Goal: Task Accomplishment & Management: Manage account settings

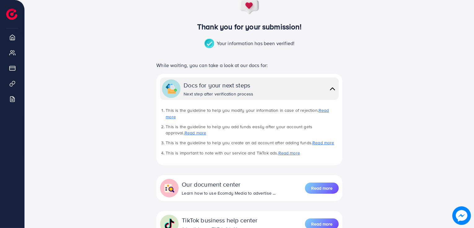
scroll to position [43, 0]
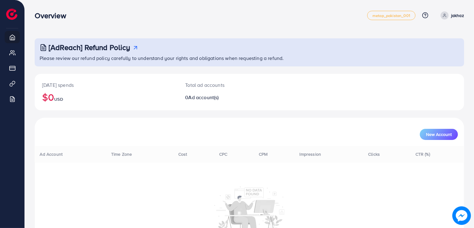
click at [329, 80] on div "[DATE] spends $0 USD Total ad accounts 0 Ad account(s)" at bounding box center [249, 92] width 429 height 37
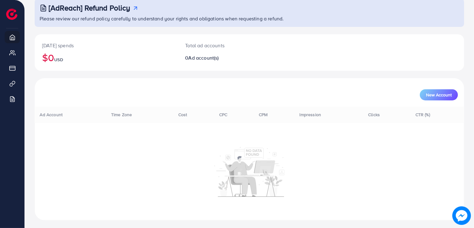
scroll to position [9, 0]
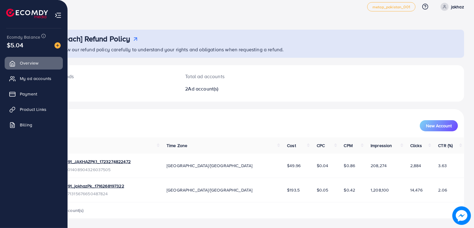
click at [18, 85] on ul "Overview My ad accounts Payment Product Links Billing" at bounding box center [33, 97] width 67 height 81
click at [26, 110] on span "Product Links" at bounding box center [34, 109] width 27 height 6
click at [28, 107] on span "Product Links" at bounding box center [34, 109] width 27 height 6
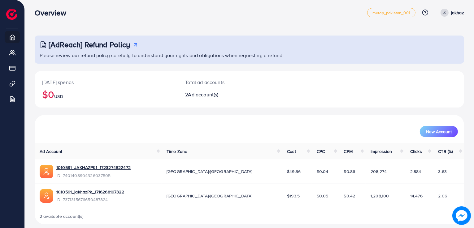
scroll to position [0, 0]
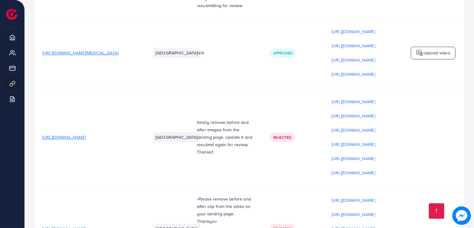
scroll to position [2053, 0]
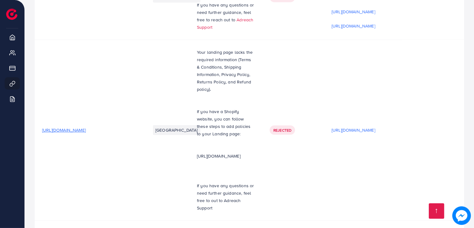
drag, startPoint x: 205, startPoint y: 197, endPoint x: 223, endPoint y: 195, distance: 18.0
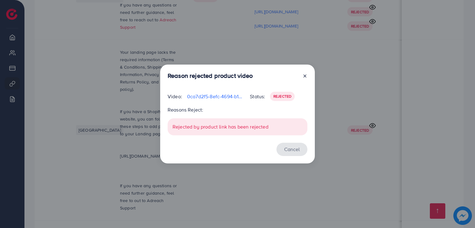
click at [287, 149] on button "Cancel" at bounding box center [292, 149] width 31 height 13
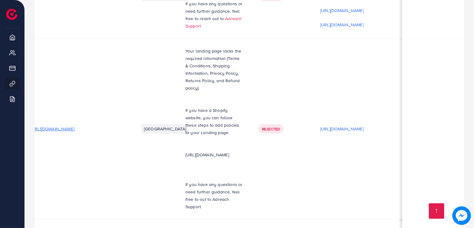
scroll to position [1, 18]
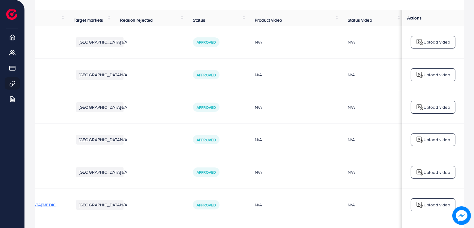
scroll to position [0, 0]
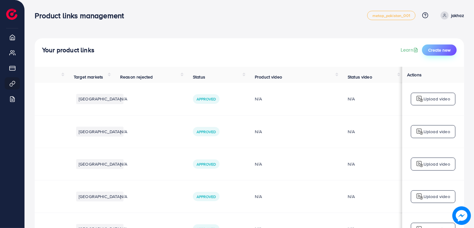
click at [436, 55] on button "Create new" at bounding box center [439, 50] width 35 height 11
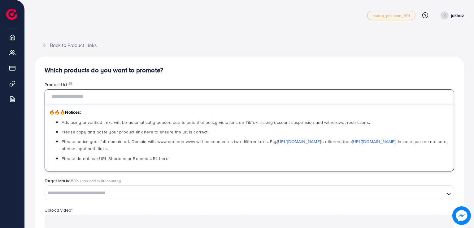
click at [218, 97] on input "text" at bounding box center [249, 96] width 409 height 15
paste input "**********"
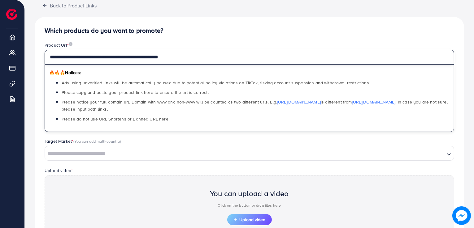
scroll to position [62, 0]
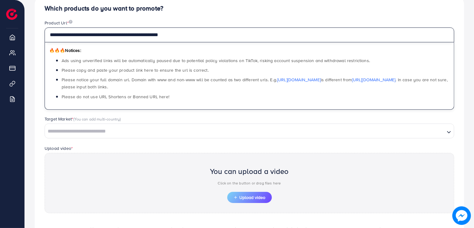
type input "**********"
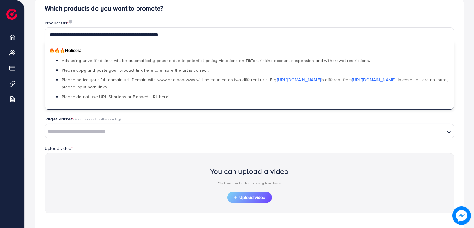
click at [219, 135] on input "Search for option" at bounding box center [244, 132] width 398 height 10
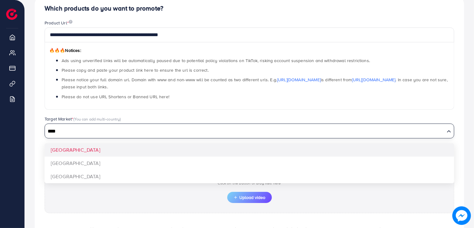
type input "****"
click at [212, 155] on div "**********" at bounding box center [249, 132] width 429 height 274
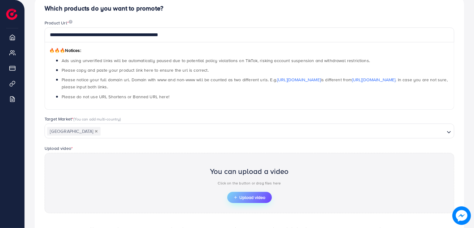
click at [242, 196] on span "Upload video" at bounding box center [249, 198] width 32 height 4
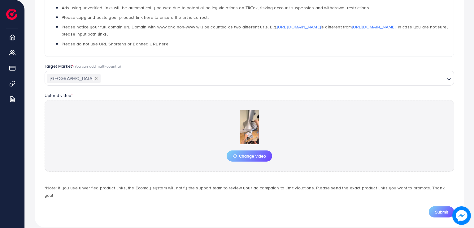
scroll to position [116, 0]
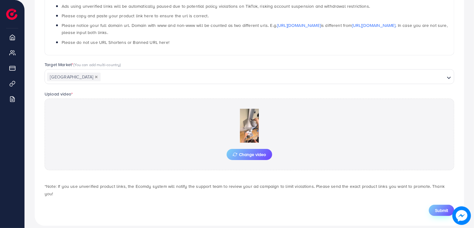
click at [437, 208] on span "Submit" at bounding box center [441, 211] width 13 height 6
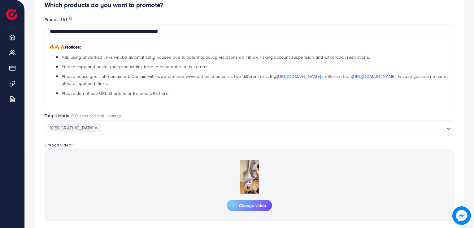
scroll to position [0, 0]
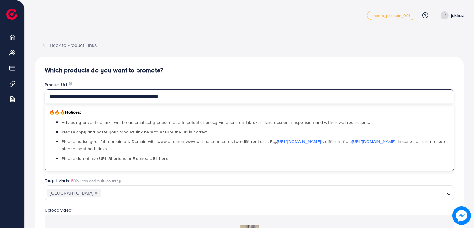
click at [130, 89] on input "**********" at bounding box center [249, 96] width 409 height 15
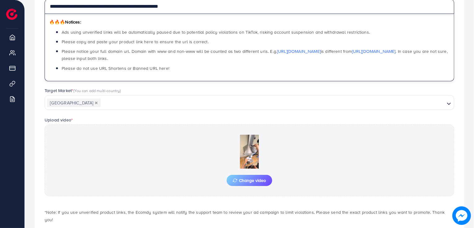
scroll to position [116, 0]
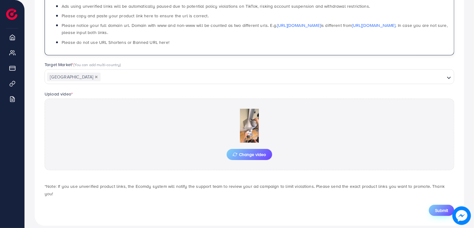
click at [438, 208] on span "Submit" at bounding box center [441, 211] width 13 height 6
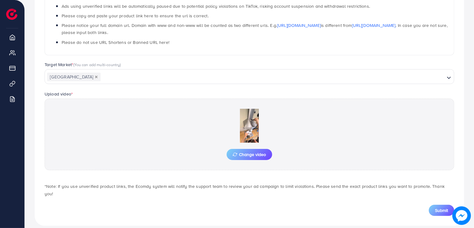
scroll to position [0, 0]
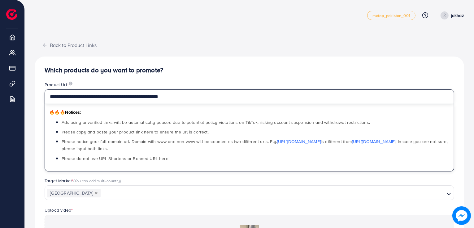
click at [183, 91] on input "**********" at bounding box center [249, 96] width 409 height 15
click at [63, 95] on input "**********" at bounding box center [249, 96] width 409 height 15
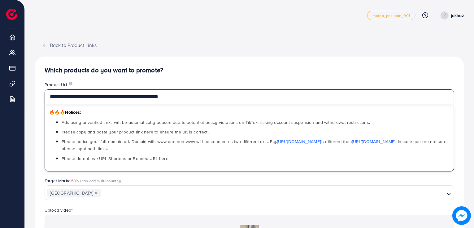
click at [64, 97] on input "**********" at bounding box center [249, 96] width 409 height 15
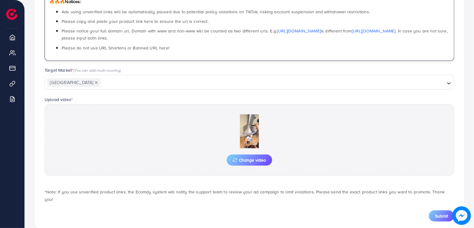
scroll to position [116, 0]
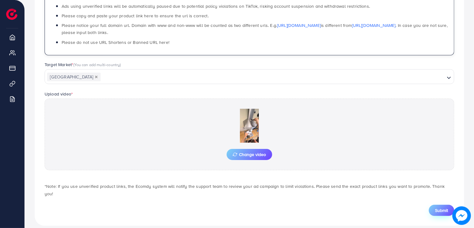
type input "**********"
click at [440, 208] on span "Submit" at bounding box center [441, 211] width 13 height 6
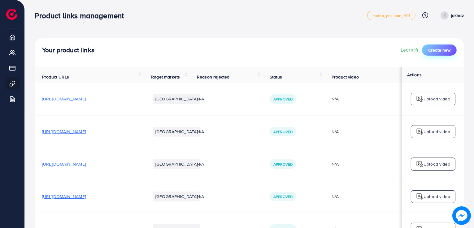
click at [432, 55] on button "Create new" at bounding box center [439, 50] width 35 height 11
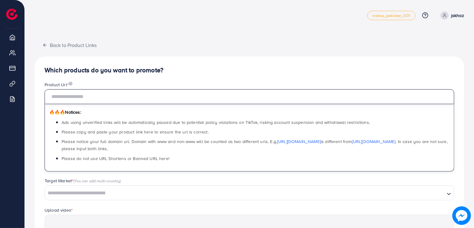
click at [266, 89] on input "text" at bounding box center [249, 96] width 409 height 15
paste input "**********"
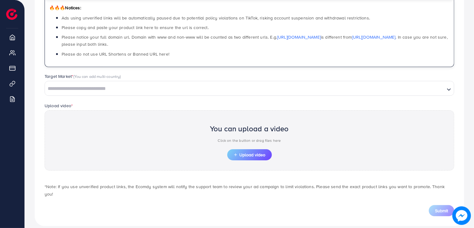
scroll to position [105, 0]
type input "**********"
click at [254, 149] on button "Upload video" at bounding box center [249, 154] width 45 height 11
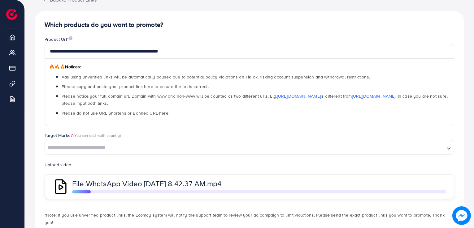
scroll to position [75, 0]
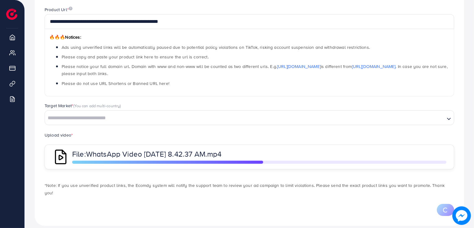
click at [321, 116] on input "Search for option" at bounding box center [244, 119] width 398 height 10
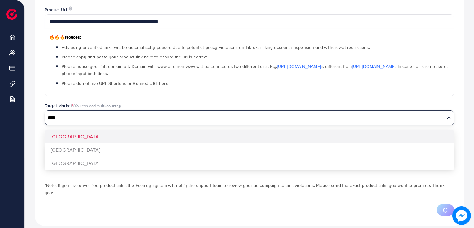
type input "****"
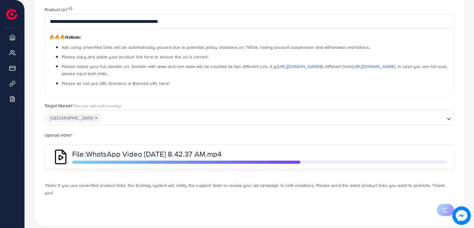
click at [300, 133] on div "**********" at bounding box center [249, 103] width 429 height 245
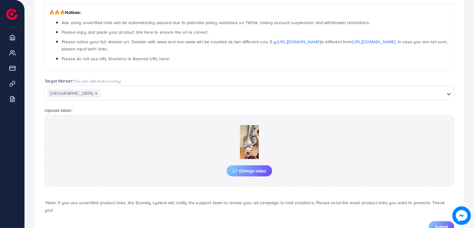
scroll to position [116, 0]
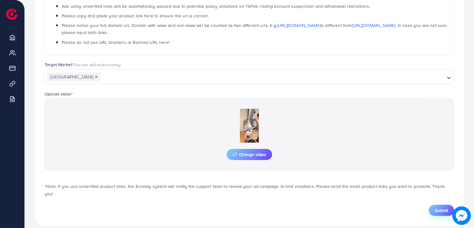
click at [447, 208] on span "Submit" at bounding box center [441, 211] width 13 height 6
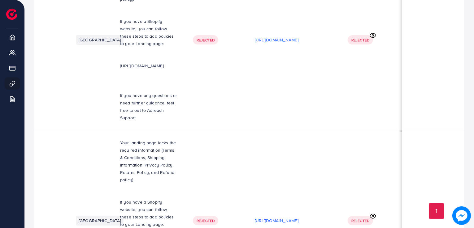
scroll to position [0, 93]
click at [458, 209] on img at bounding box center [461, 216] width 19 height 19
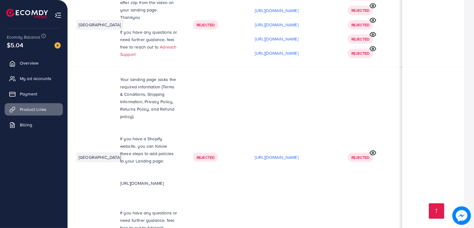
click at [55, 13] on img at bounding box center [57, 15] width 7 height 7
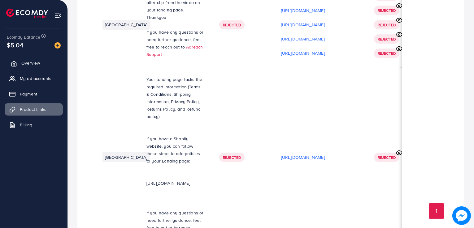
click at [35, 62] on span "Overview" at bounding box center [30, 63] width 19 height 6
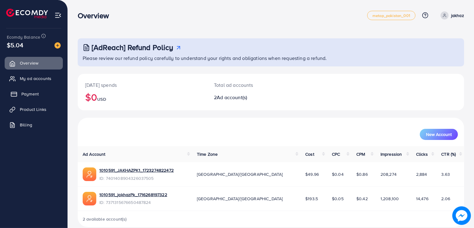
click at [37, 91] on span "Payment" at bounding box center [29, 94] width 17 height 6
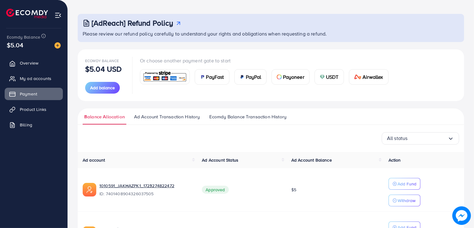
scroll to position [24, 0]
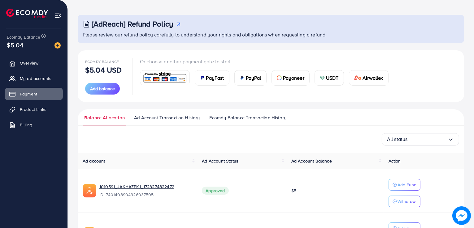
click at [287, 81] on span "Payoneer" at bounding box center [293, 77] width 21 height 7
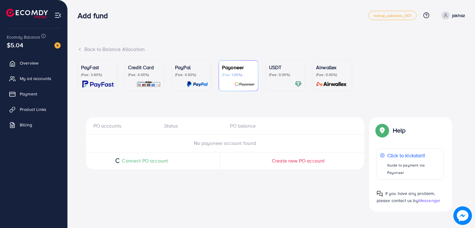
click at [137, 79] on div "Credit Card (Fee: 4.00%)" at bounding box center [144, 76] width 33 height 24
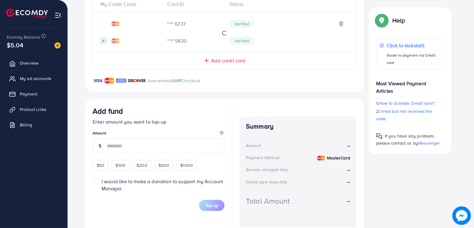
scroll to position [161, 0]
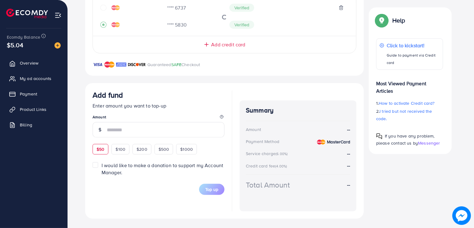
click at [101, 145] on div "$50" at bounding box center [100, 149] width 16 height 11
type input "**"
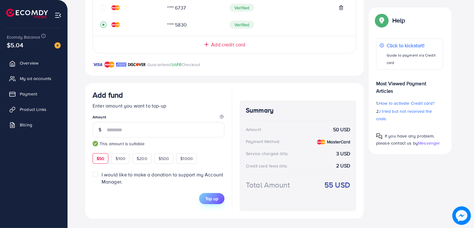
click at [214, 197] on span "Top up" at bounding box center [211, 199] width 13 height 6
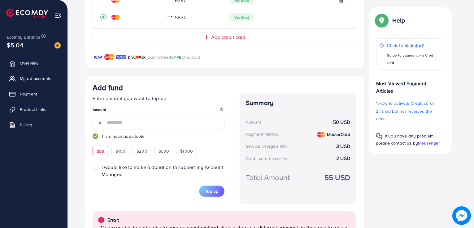
scroll to position [193, 0]
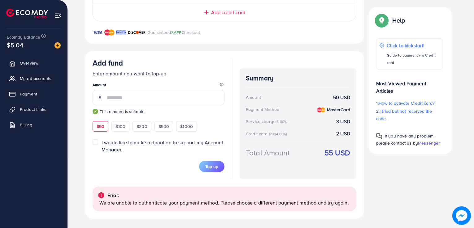
click at [161, 190] on div "Error: We are unable to authenticate your payment method. Please choose a diffe…" at bounding box center [224, 199] width 264 height 25
click at [49, 95] on link "Payment" at bounding box center [34, 94] width 58 height 12
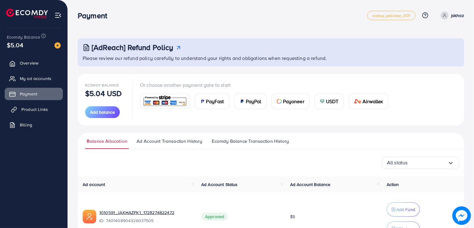
click at [47, 107] on span "Product Links" at bounding box center [34, 109] width 27 height 6
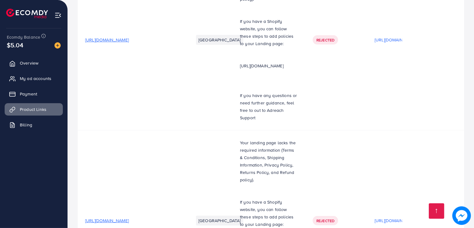
scroll to position [0, 136]
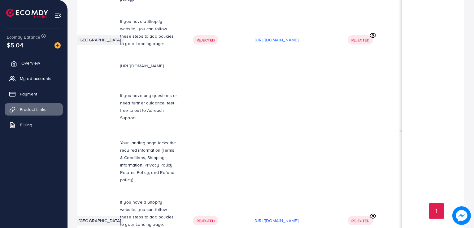
click at [48, 58] on link "Overview" at bounding box center [34, 63] width 58 height 12
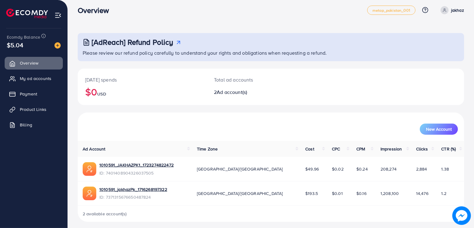
scroll to position [9, 0]
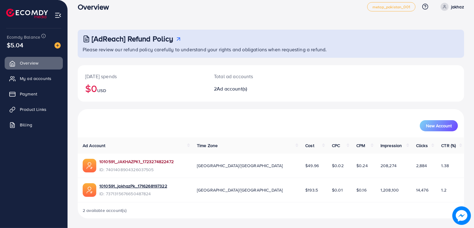
click at [147, 162] on link "1010591_JAKHAZPK1_1723274822472" at bounding box center [136, 162] width 74 height 6
click at [43, 76] on span "My ad accounts" at bounding box center [37, 78] width 32 height 6
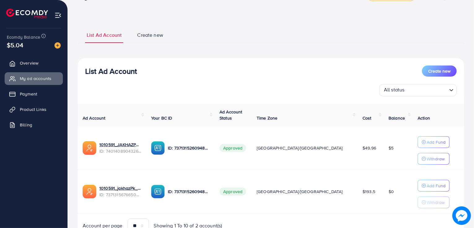
scroll to position [48, 0]
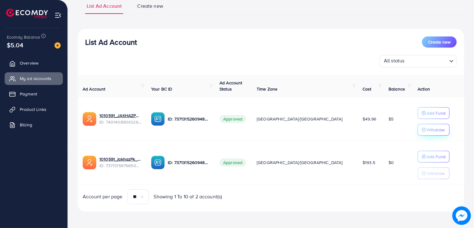
click at [422, 133] on button "Withdraw" at bounding box center [433, 130] width 32 height 12
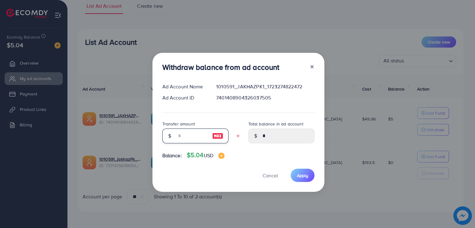
click at [198, 143] on input "text" at bounding box center [192, 136] width 31 height 15
type input "*"
type input "****"
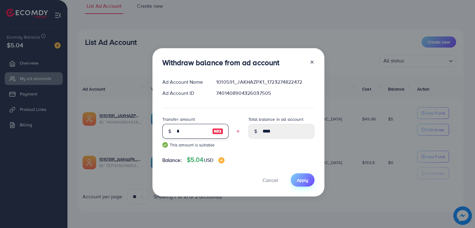
type input "*"
click at [297, 178] on span "Apply" at bounding box center [302, 180] width 11 height 6
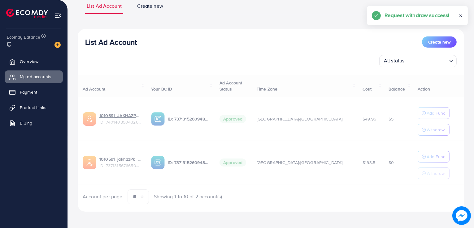
click at [345, 180] on div "Ad Account Your BC ID Ad Account Status Time Zone Cost Balance Action 1010591_J…" at bounding box center [271, 140] width 386 height 130
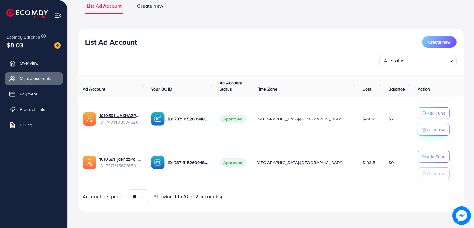
click at [426, 126] on p "Withdraw" at bounding box center [435, 129] width 18 height 7
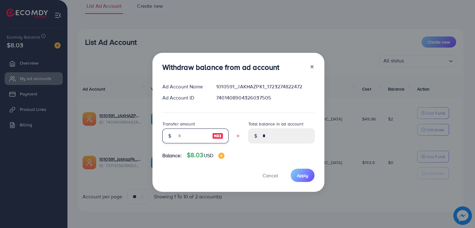
click at [180, 133] on input "text" at bounding box center [192, 136] width 31 height 15
type input "*"
type input "****"
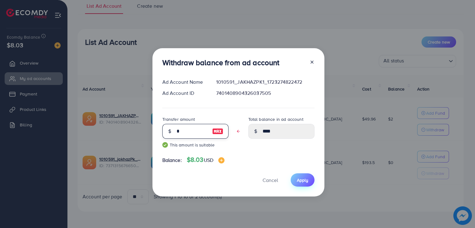
type input "*"
click at [298, 175] on button "Apply" at bounding box center [303, 180] width 24 height 13
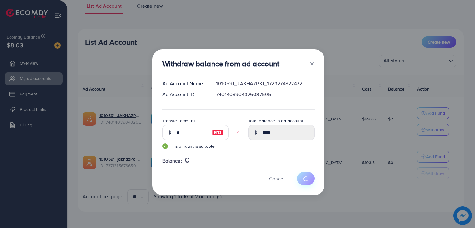
type input "*"
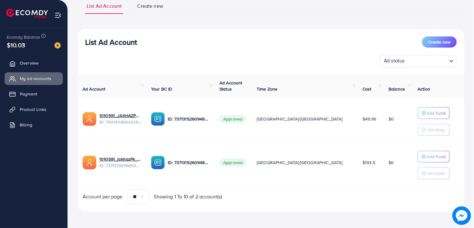
scroll to position [0, 0]
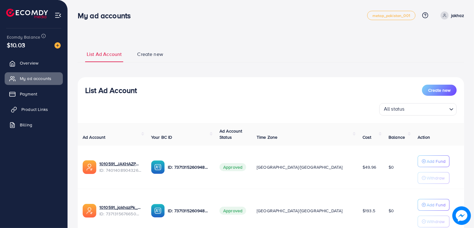
click at [32, 113] on link "Product Links" at bounding box center [34, 109] width 58 height 12
